Goal: Use online tool/utility: Utilize a website feature to perform a specific function

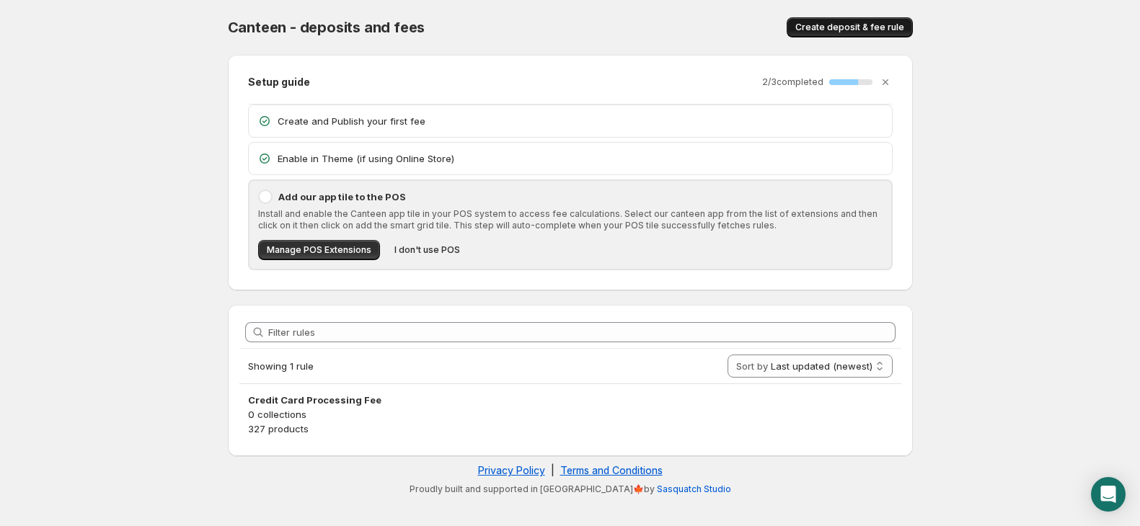
click at [854, 26] on span "Create deposit & fee rule" at bounding box center [849, 28] width 109 height 12
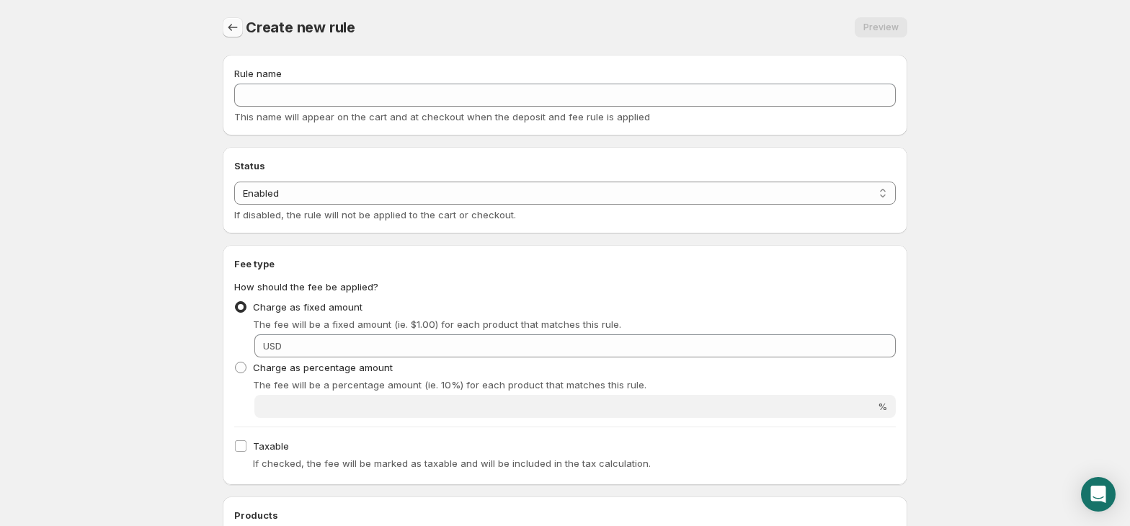
click at [234, 21] on icon "Settings" at bounding box center [233, 27] width 14 height 14
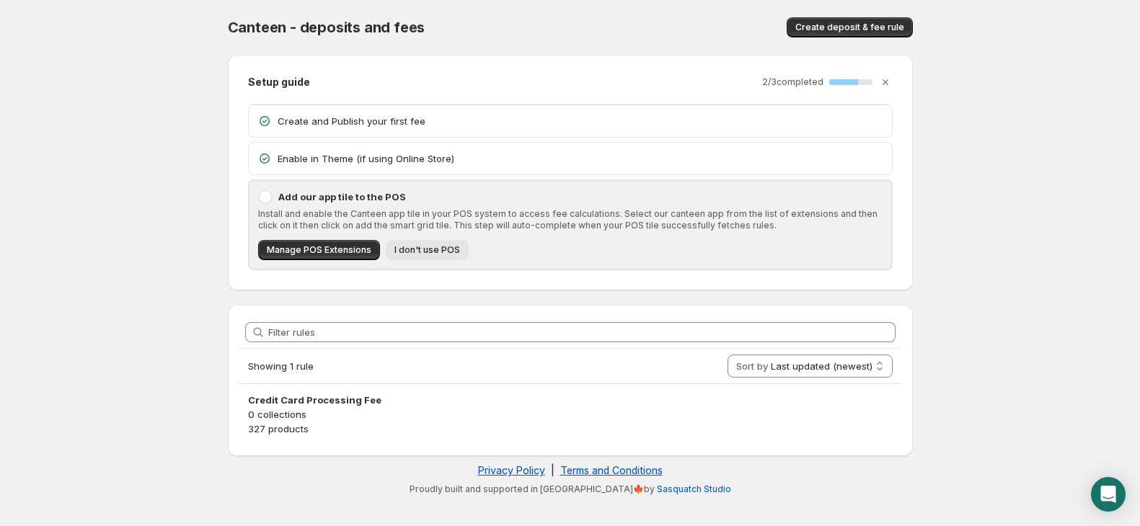
click at [437, 246] on span "I don't use POS" at bounding box center [427, 250] width 66 height 12
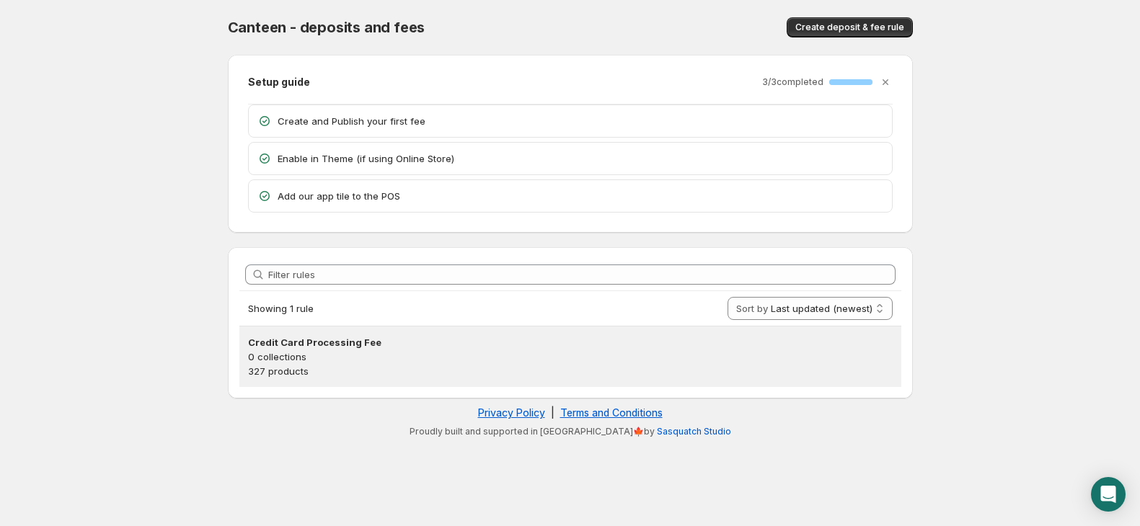
click at [281, 364] on p "0 collections" at bounding box center [570, 357] width 645 height 14
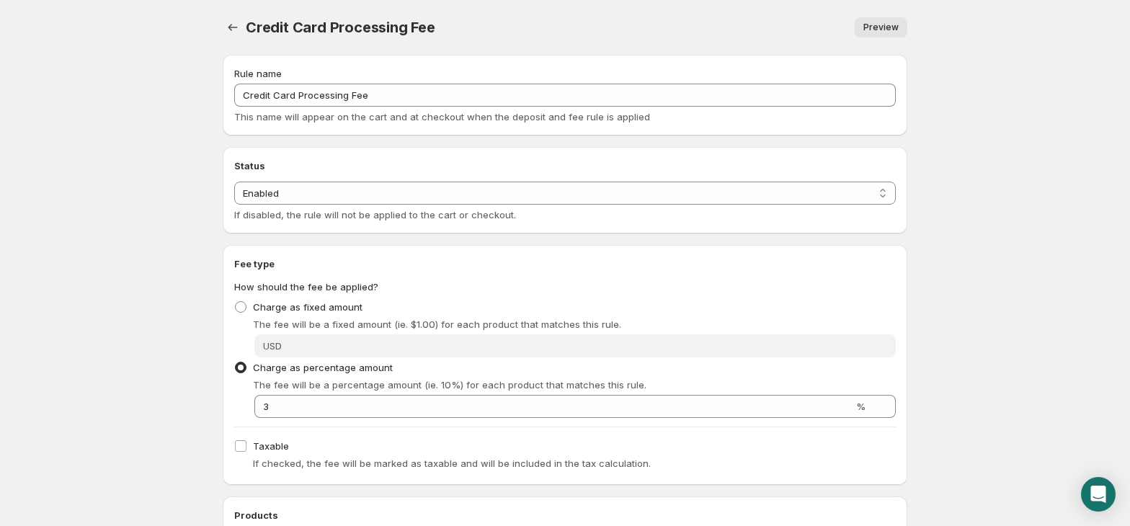
click at [872, 22] on span "Preview" at bounding box center [881, 28] width 35 height 12
